Goal: Task Accomplishment & Management: Manage account settings

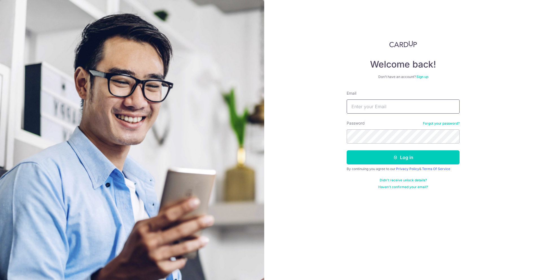
click at [403, 106] on input "Email" at bounding box center [402, 106] width 113 height 14
type input "[EMAIL_ADDRESS][DOMAIN_NAME]"
click at [346, 150] on button "Log in" at bounding box center [402, 157] width 113 height 14
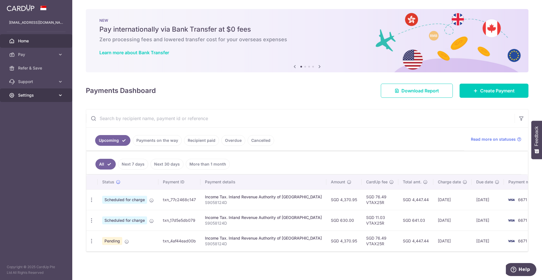
click at [34, 96] on span "Settings" at bounding box center [36, 95] width 37 height 6
click at [27, 122] on span "Logout" at bounding box center [36, 122] width 37 height 6
